Goal: Task Accomplishment & Management: Complete application form

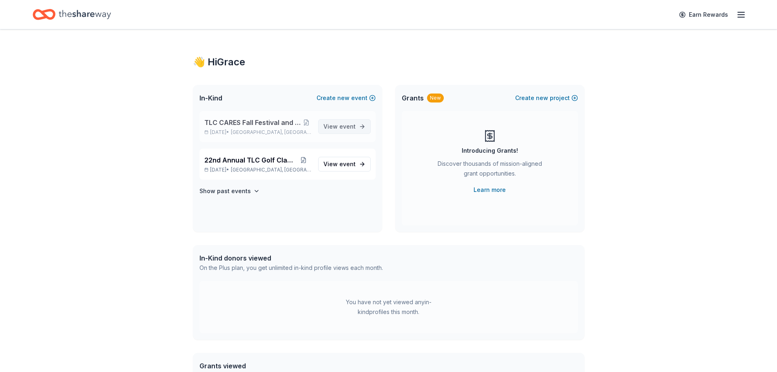
click at [344, 123] on span "event" at bounding box center [348, 126] width 16 height 7
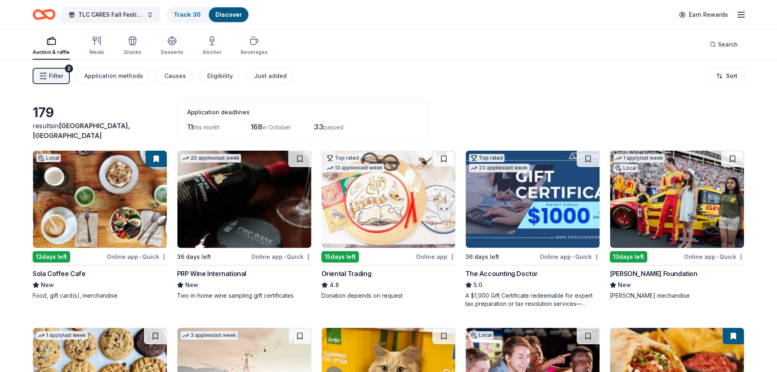
click at [116, 222] on img at bounding box center [100, 199] width 134 height 97
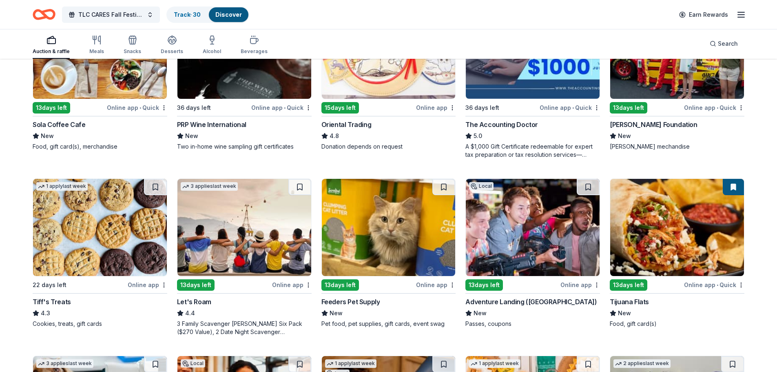
scroll to position [163, 0]
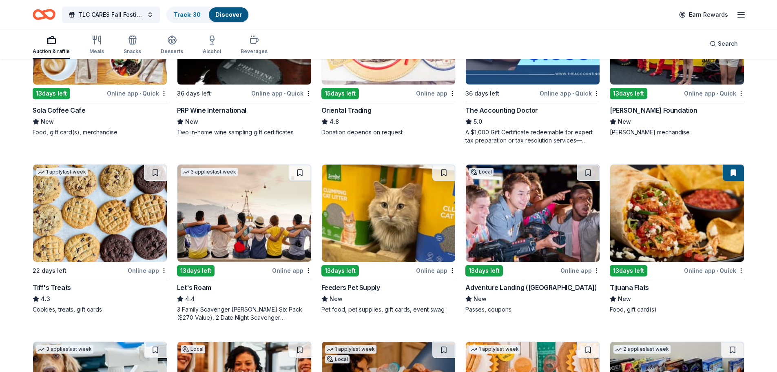
click at [104, 214] on img at bounding box center [100, 212] width 134 height 97
click at [566, 242] on img at bounding box center [533, 212] width 134 height 97
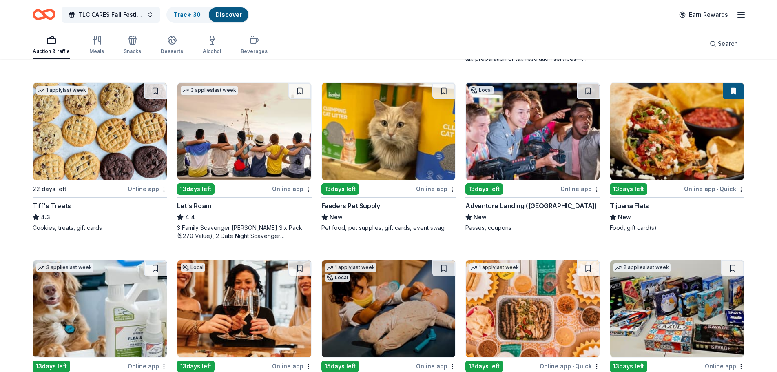
scroll to position [286, 0]
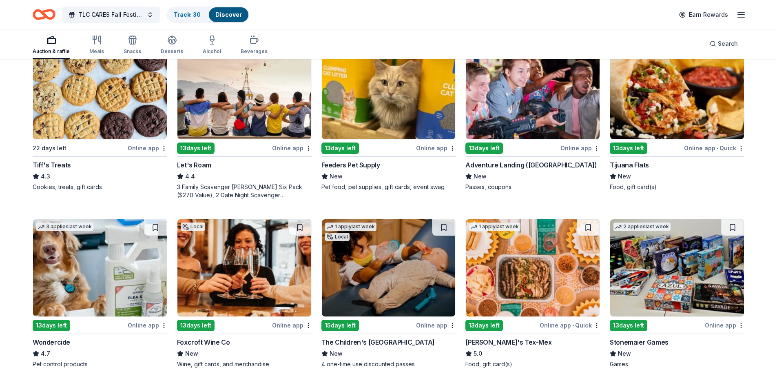
click at [652, 126] on img at bounding box center [678, 90] width 134 height 97
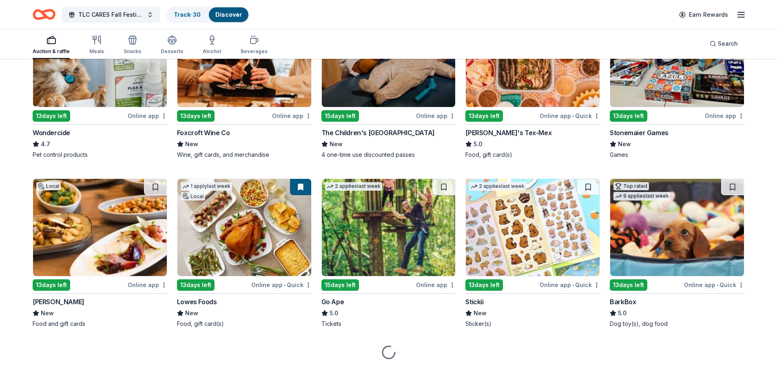
scroll to position [516, 0]
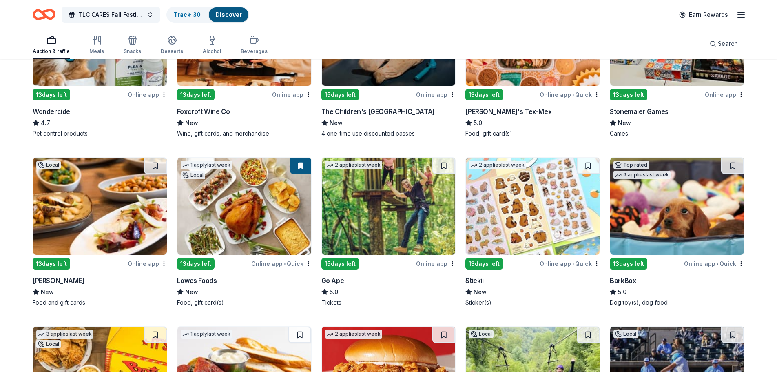
click at [271, 227] on img at bounding box center [245, 206] width 134 height 97
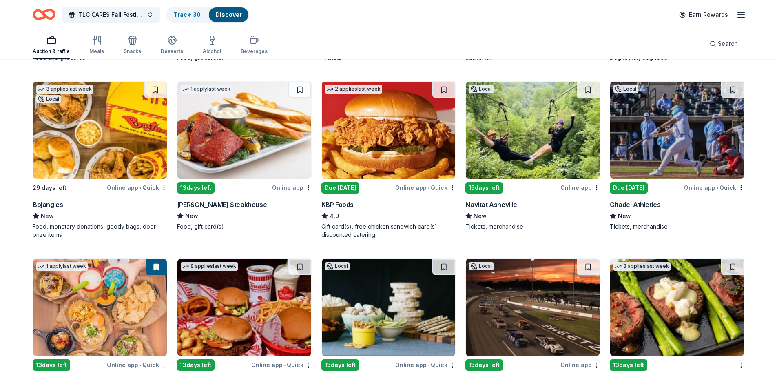
scroll to position [802, 0]
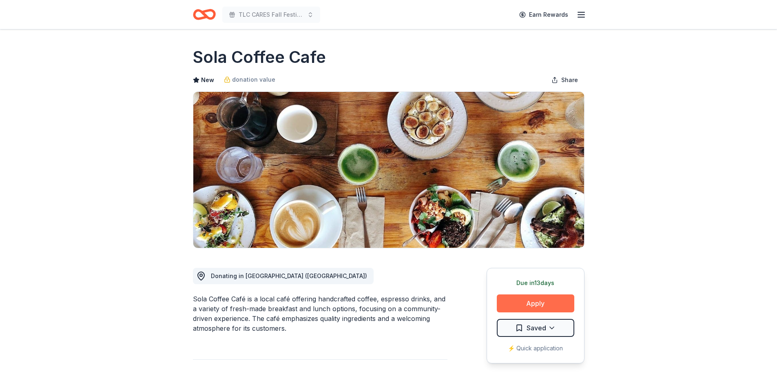
click at [558, 306] on button "Apply" at bounding box center [536, 303] width 78 height 18
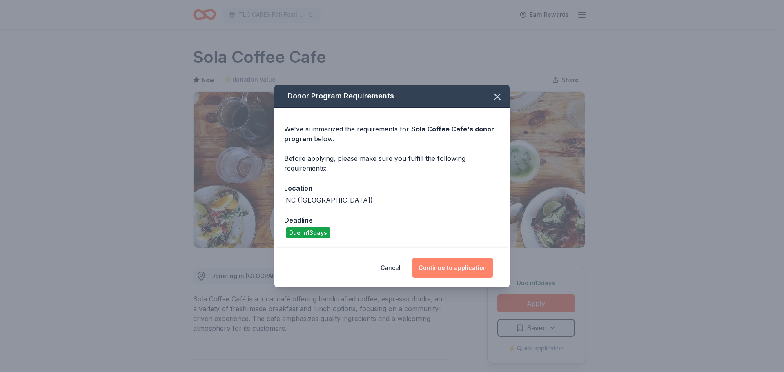
click at [469, 261] on button "Continue to application" at bounding box center [452, 268] width 81 height 20
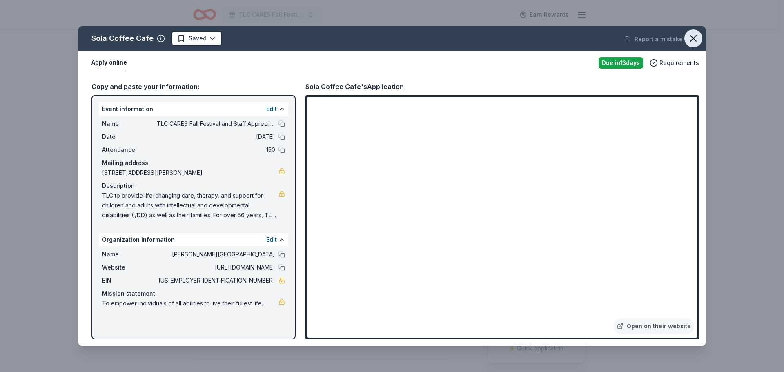
click at [691, 40] on icon "button" at bounding box center [693, 39] width 6 height 6
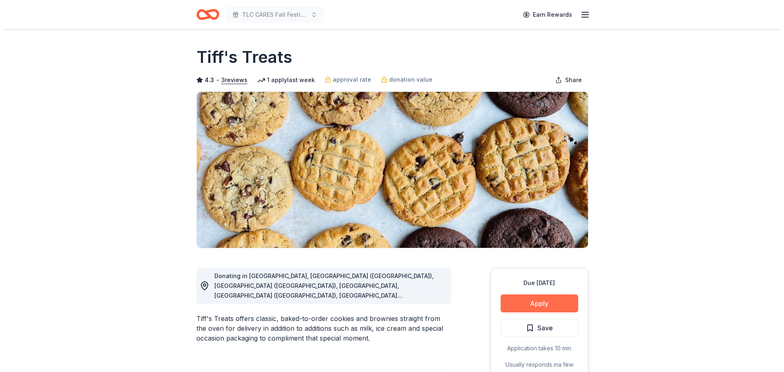
scroll to position [41, 0]
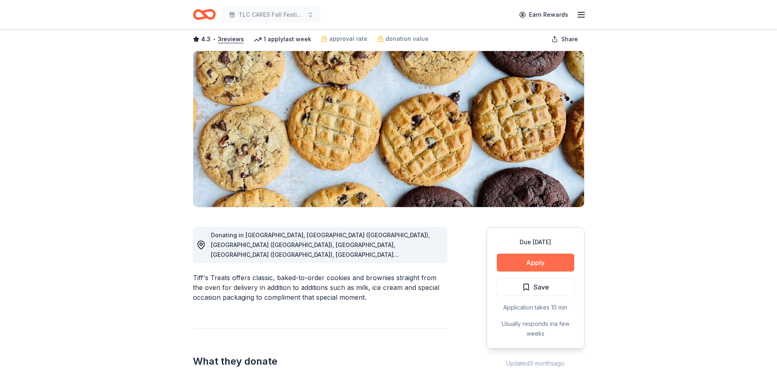
click at [523, 261] on button "Apply" at bounding box center [536, 262] width 78 height 18
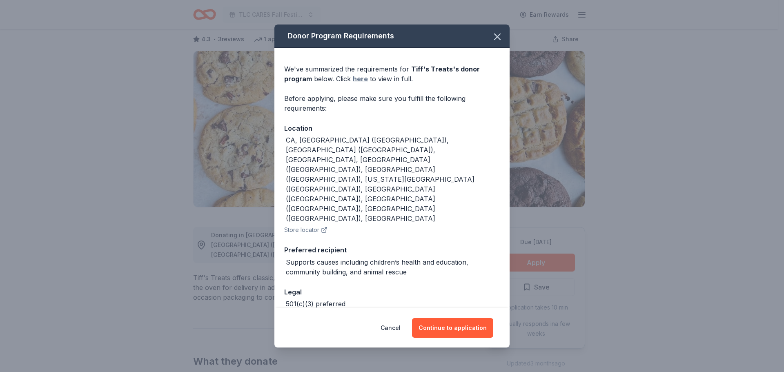
click at [360, 84] on link "here" at bounding box center [360, 79] width 15 height 10
click at [457, 318] on button "Continue to application" at bounding box center [452, 328] width 81 height 20
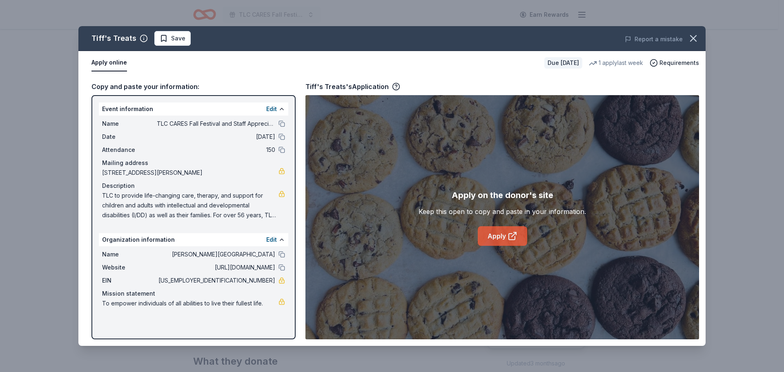
click at [515, 233] on icon at bounding box center [513, 234] width 4 height 4
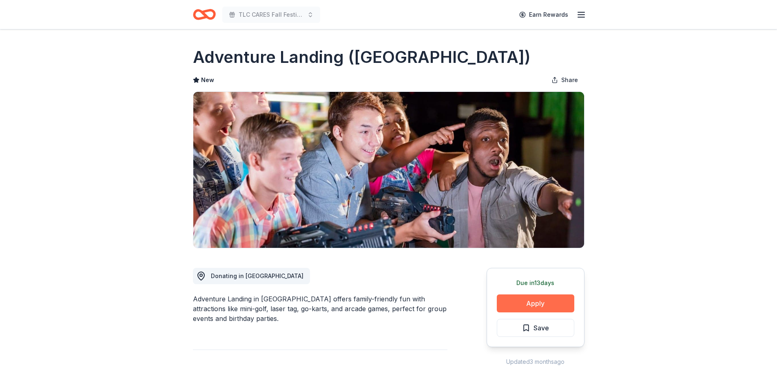
click at [556, 302] on button "Apply" at bounding box center [536, 303] width 78 height 18
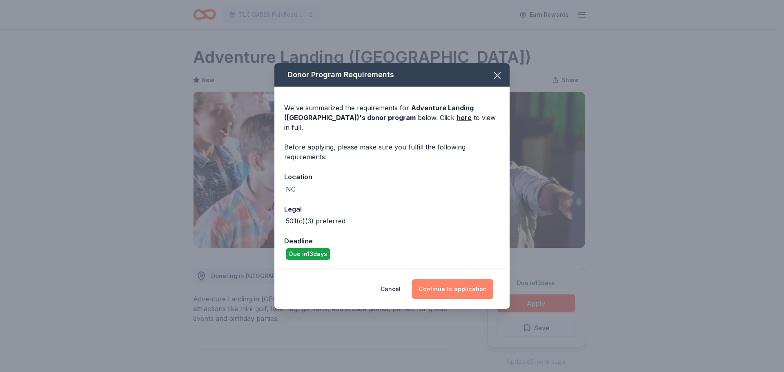
click at [442, 285] on button "Continue to application" at bounding box center [452, 289] width 81 height 20
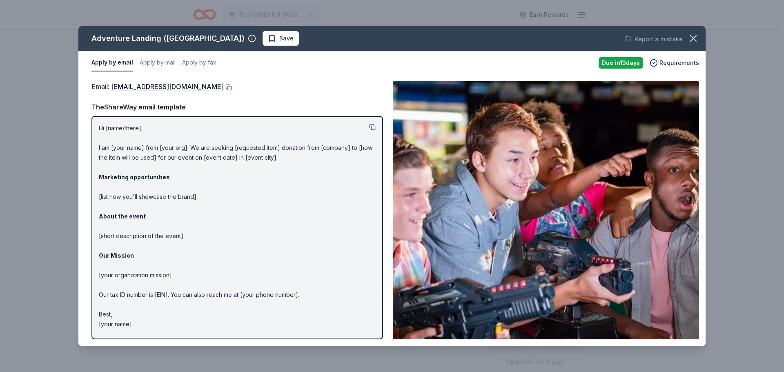
click at [373, 127] on button at bounding box center [372, 127] width 7 height 7
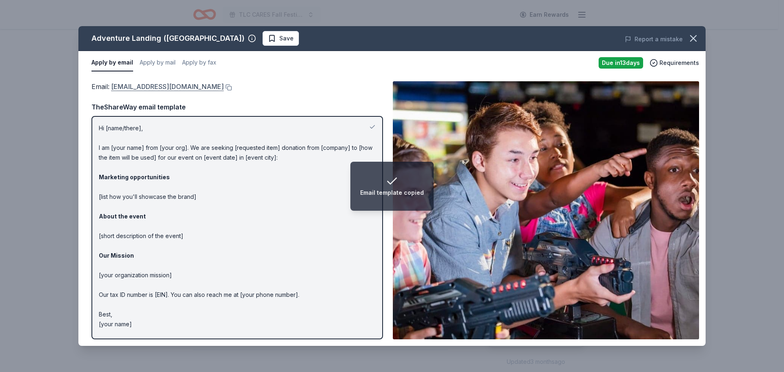
click at [153, 88] on link "ralparties@adventurelanding.com" at bounding box center [167, 86] width 113 height 11
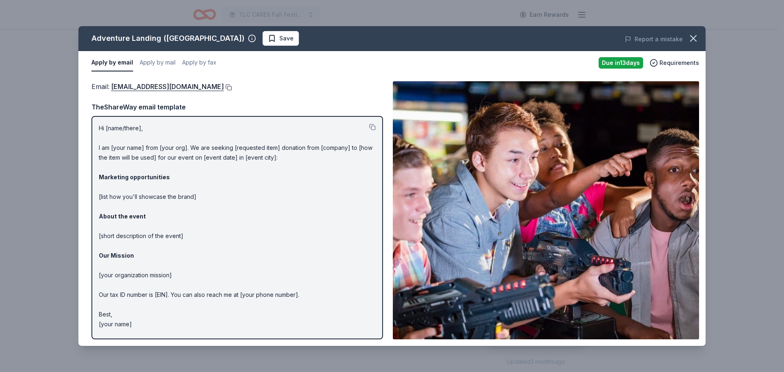
click at [224, 89] on button at bounding box center [228, 87] width 8 height 7
click at [373, 130] on button at bounding box center [372, 127] width 7 height 7
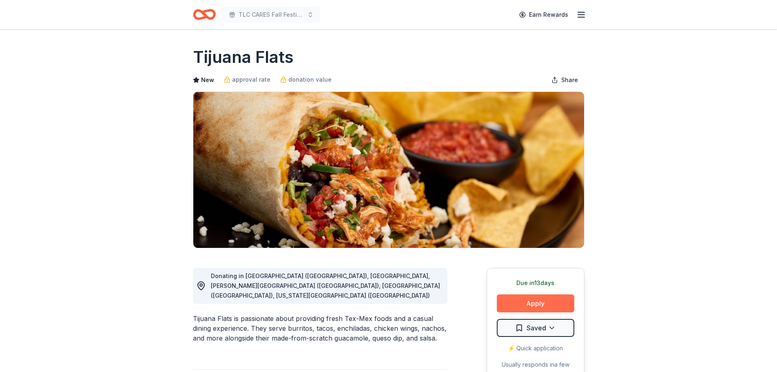
click at [535, 306] on button "Apply" at bounding box center [536, 303] width 78 height 18
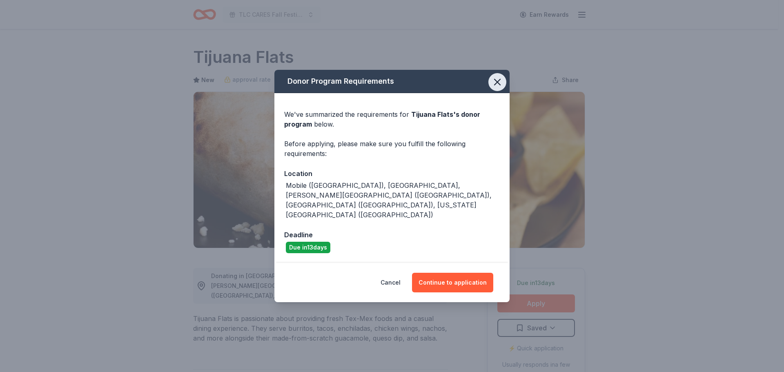
click at [495, 88] on icon "button" at bounding box center [496, 81] width 11 height 11
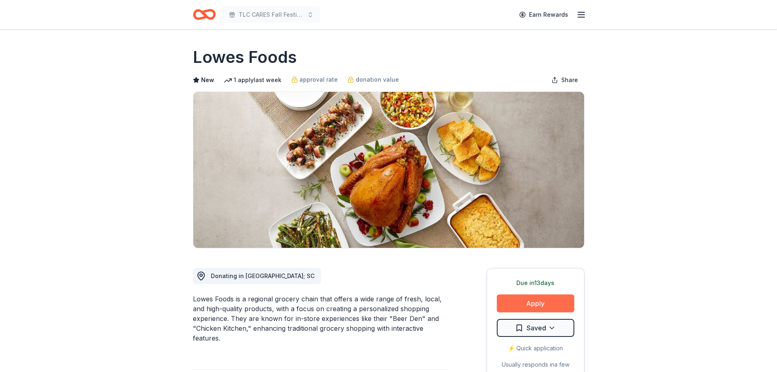
click at [545, 295] on button "Apply" at bounding box center [536, 303] width 78 height 18
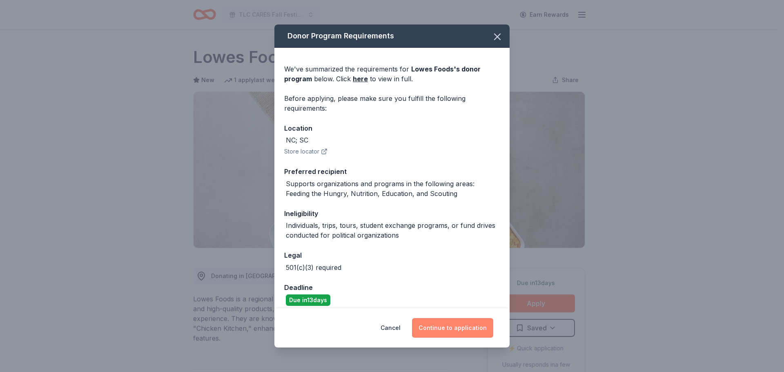
click at [439, 331] on button "Continue to application" at bounding box center [452, 328] width 81 height 20
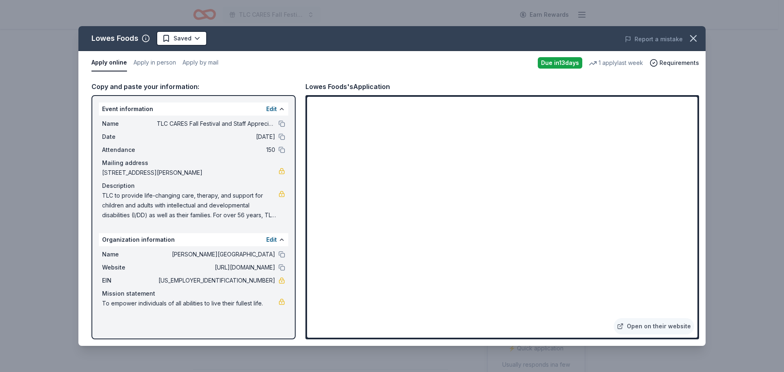
click at [262, 215] on span "TLC to provide life-changing care, therapy, and support for children and adults…" at bounding box center [190, 205] width 176 height 29
click at [137, 210] on span "TLC to provide life-changing care, therapy, and support for children and adults…" at bounding box center [190, 205] width 176 height 29
click at [270, 110] on button "Edit" at bounding box center [271, 109] width 11 height 10
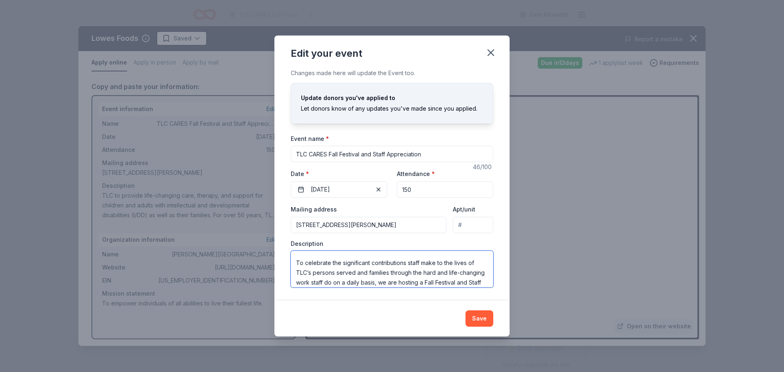
scroll to position [137, 0]
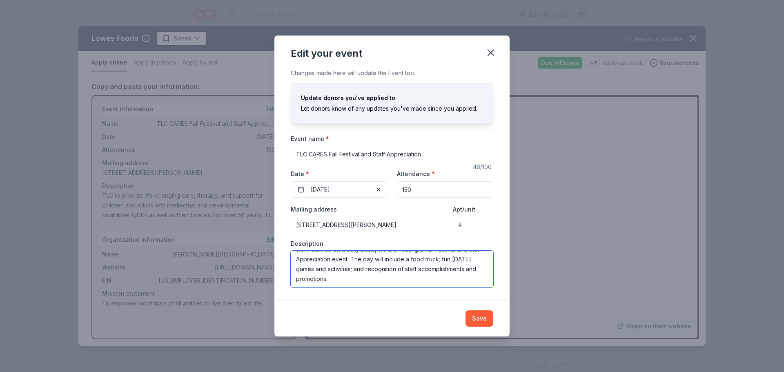
drag, startPoint x: 297, startPoint y: 260, endPoint x: 492, endPoint y: 288, distance: 196.7
click at [492, 288] on div "Changes made here will update the Event too. Update donors you've applied to Le…" at bounding box center [391, 184] width 235 height 232
click at [493, 49] on icon "button" at bounding box center [490, 52] width 11 height 11
